Goal: Find specific page/section: Find specific page/section

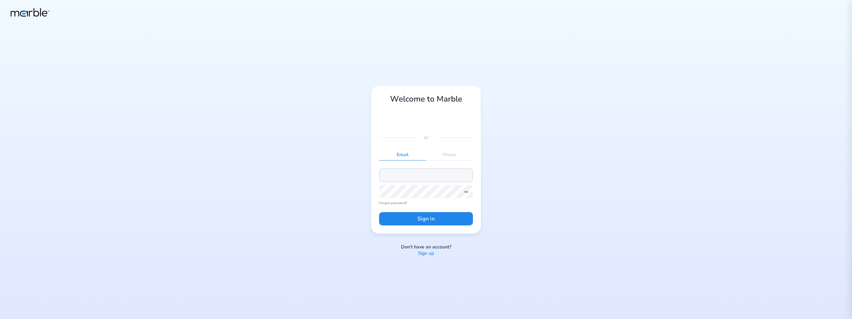
click at [393, 174] on input "email" at bounding box center [426, 175] width 94 height 13
paste input "[EMAIL_ADDRESS][PERSON_NAME][DOMAIN_NAME]"
type input "[EMAIL_ADDRESS][PERSON_NAME][DOMAIN_NAME]"
click at [421, 220] on button "Sign in" at bounding box center [426, 218] width 94 height 13
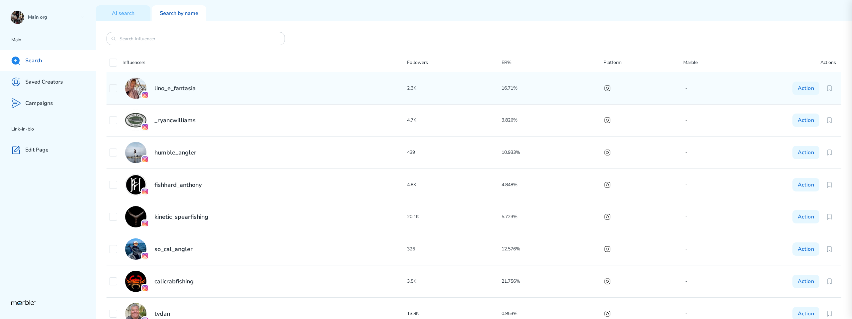
click at [222, 88] on div "lino_e_fantasia" at bounding box center [258, 88] width 298 height 21
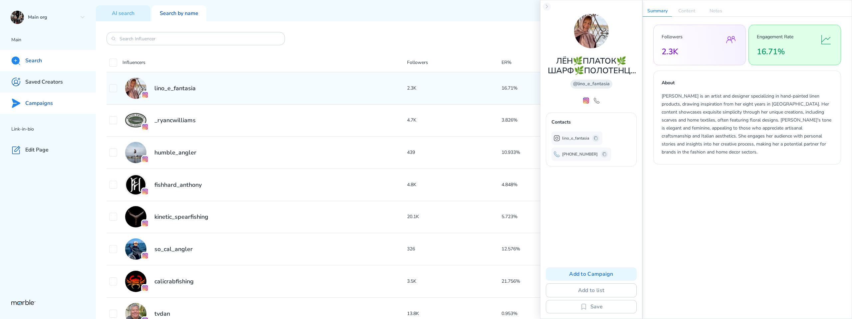
click at [47, 104] on p "Campaigns" at bounding box center [39, 103] width 28 height 7
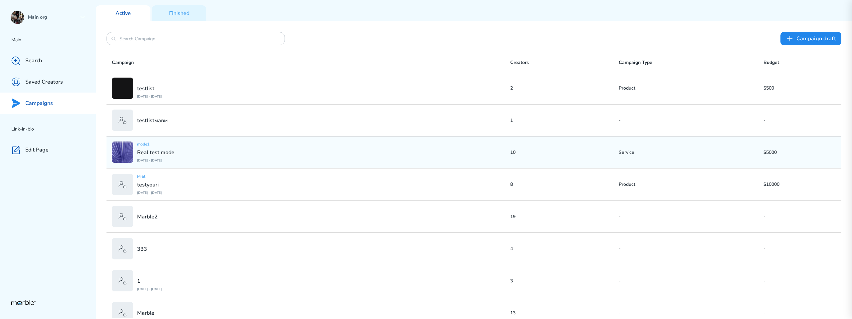
click at [210, 149] on div "mode1 Real test mode [DATE] - [DATE]" at bounding box center [311, 152] width 399 height 21
